Goal: Find specific page/section: Find specific page/section

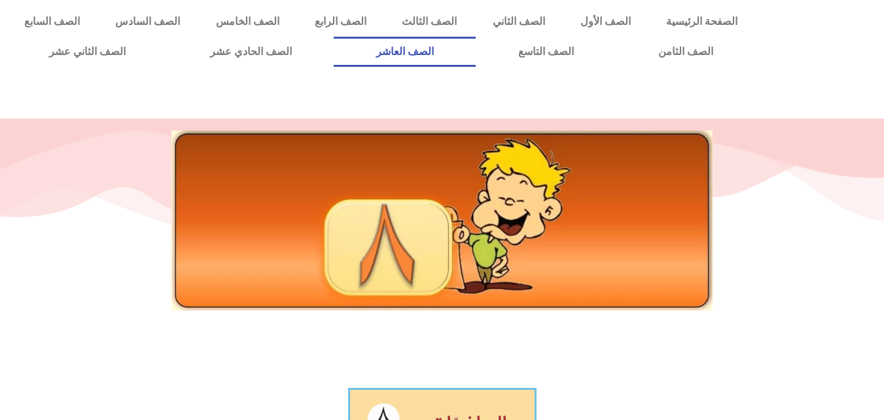
click at [476, 43] on link "الصف العاشر" at bounding box center [405, 52] width 142 height 30
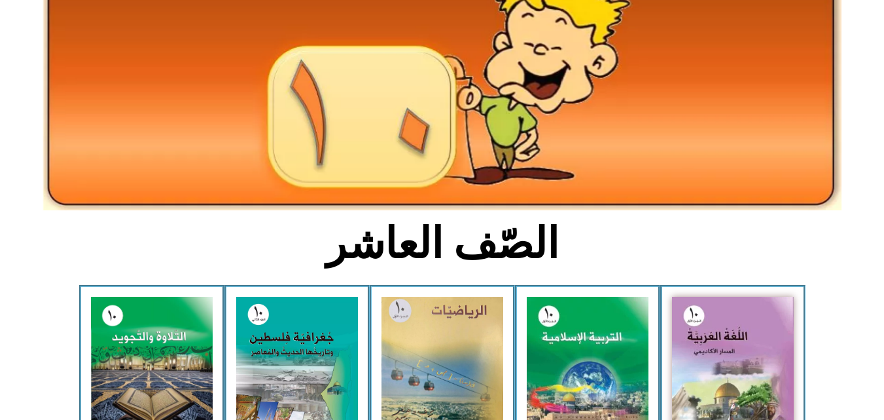
scroll to position [196, 0]
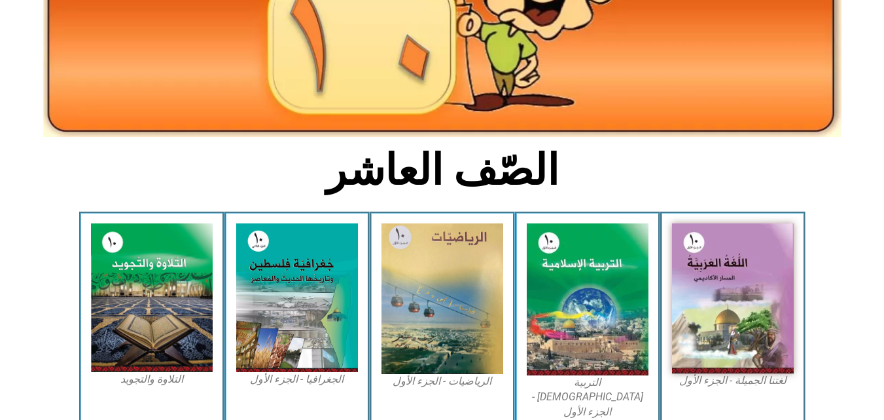
click at [416, 378] on figcaption "الرياضيات - الجزء الأول​" at bounding box center [443, 381] width 122 height 14
click at [475, 382] on figcaption "الرياضيات - الجزء الأول​" at bounding box center [443, 381] width 122 height 14
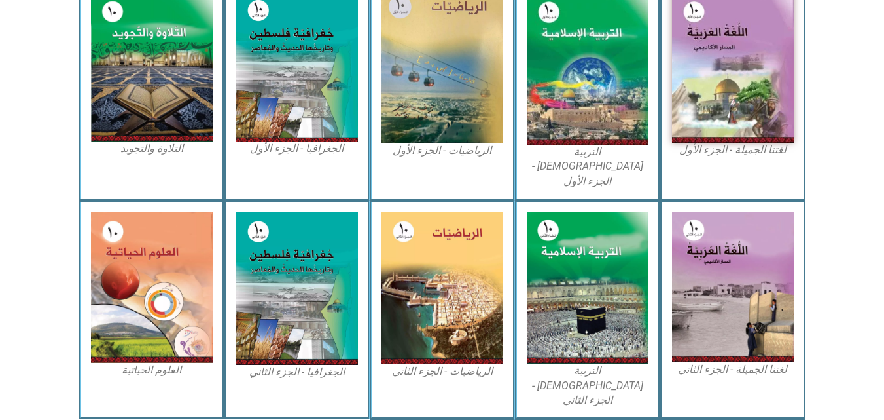
scroll to position [524, 0]
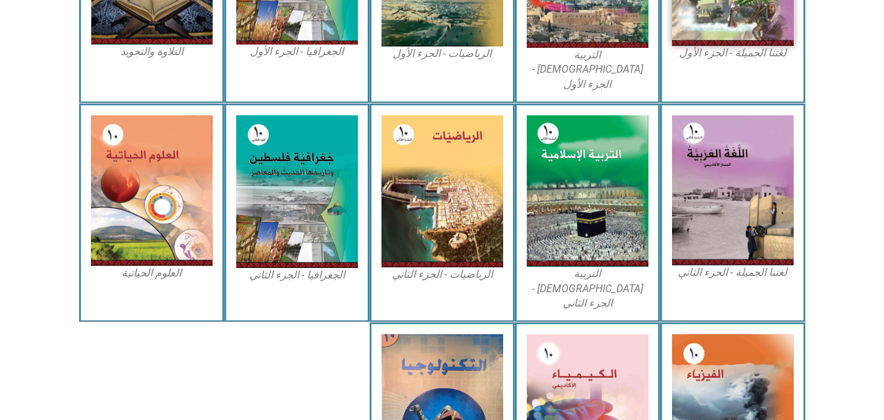
click at [492, 267] on figcaption "الرياضيات - الجزء الثاني" at bounding box center [443, 274] width 122 height 14
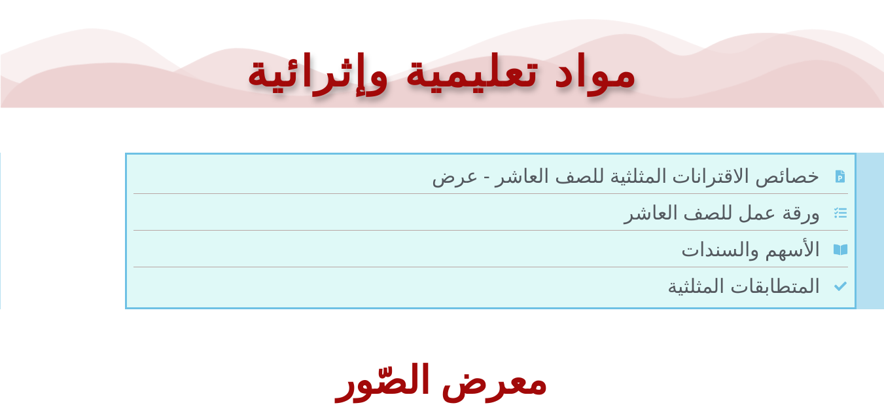
scroll to position [655, 0]
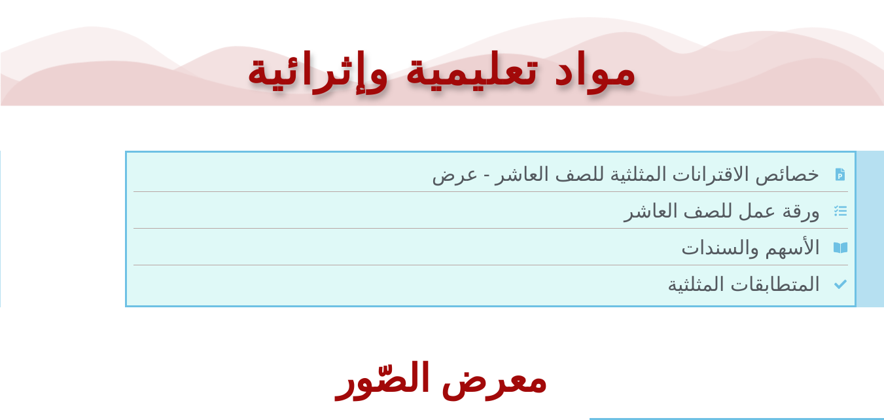
click at [744, 213] on span "ورقة عمل للصف العاشر" at bounding box center [723, 210] width 199 height 29
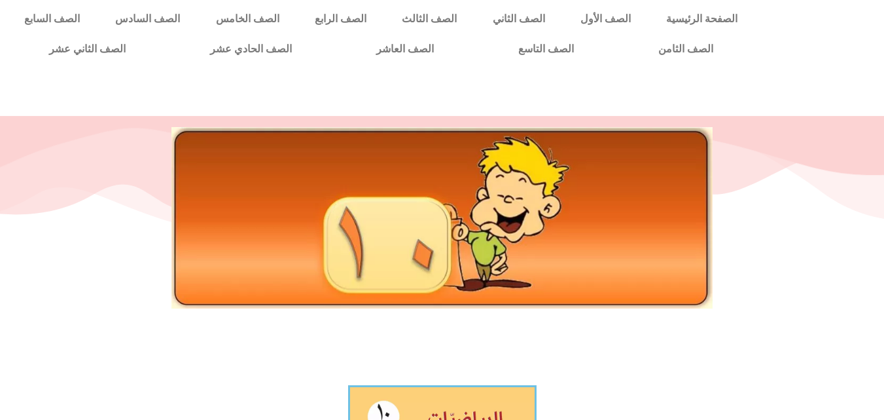
scroll to position [0, 0]
